Goal: Find specific page/section: Find specific page/section

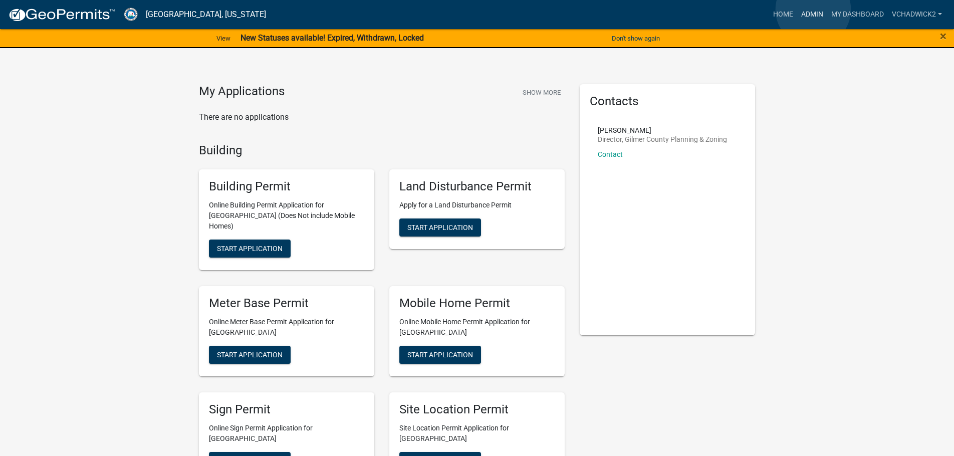
drag, startPoint x: 813, startPoint y: 10, endPoint x: 741, endPoint y: 56, distance: 85.6
click at [812, 11] on link "Admin" at bounding box center [812, 14] width 30 height 19
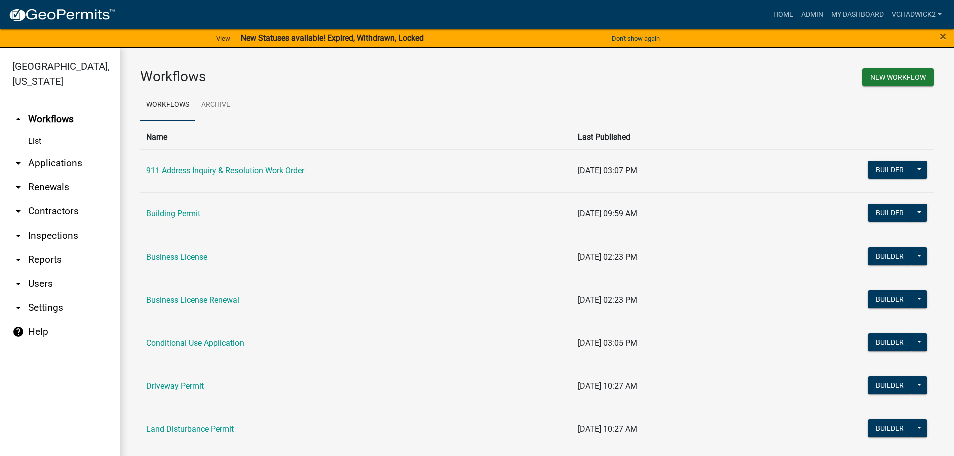
drag, startPoint x: 48, startPoint y: 160, endPoint x: 23, endPoint y: 193, distance: 41.5
click at [45, 160] on link "arrow_drop_down Applications" at bounding box center [60, 163] width 120 height 24
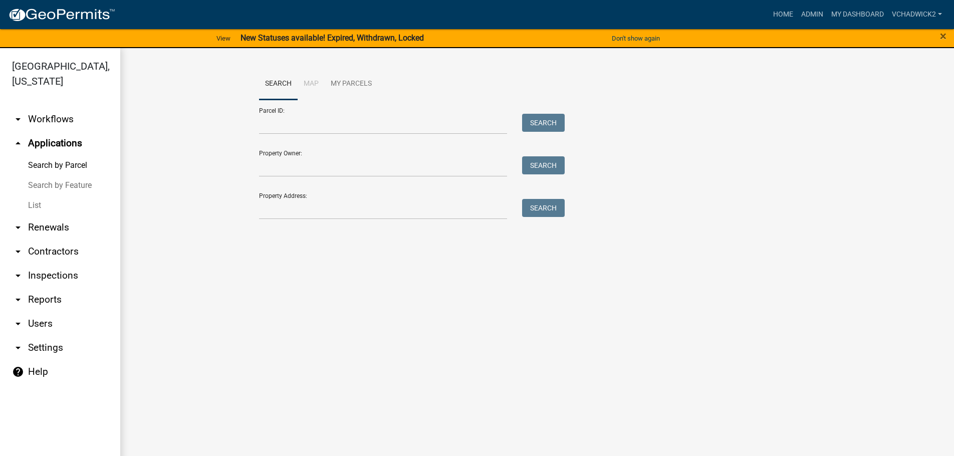
click at [35, 204] on link "List" at bounding box center [60, 205] width 120 height 20
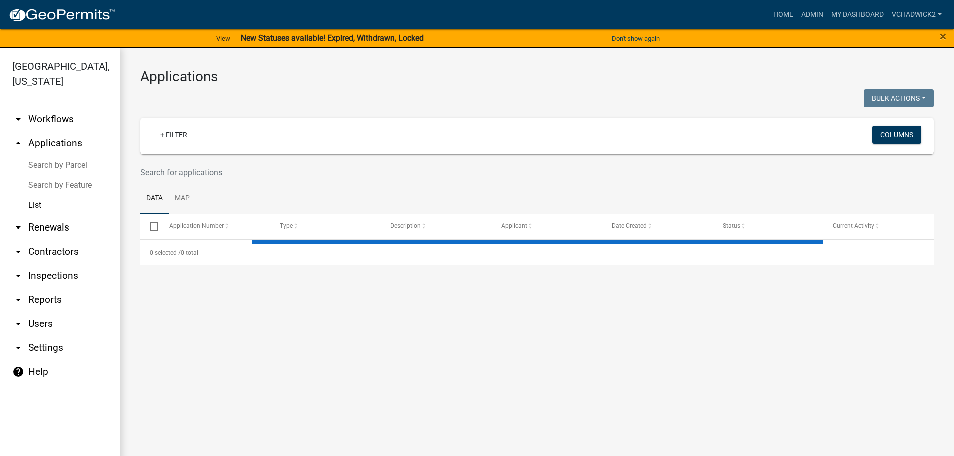
click at [284, 160] on wm-filter-builder "+ Filter Columns" at bounding box center [537, 150] width 794 height 65
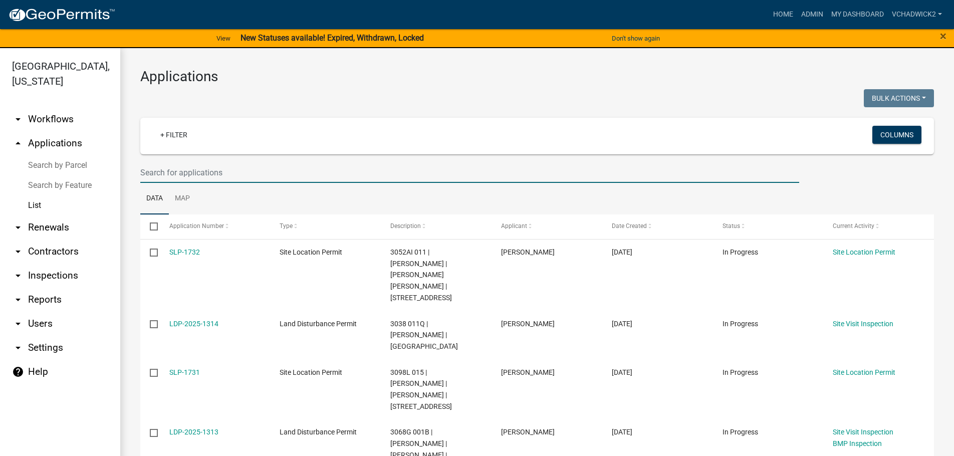
click at [270, 178] on input "text" at bounding box center [469, 172] width 659 height 21
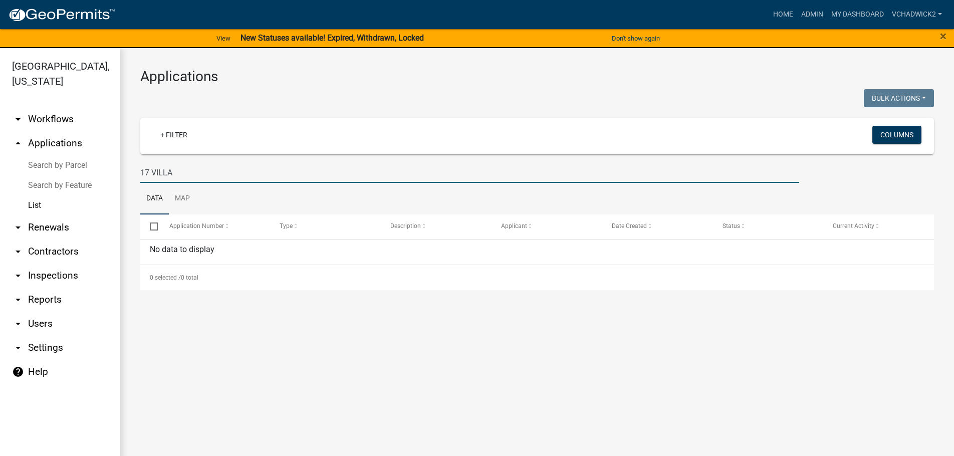
type input "17 VILLA"
